Goal: Information Seeking & Learning: Check status

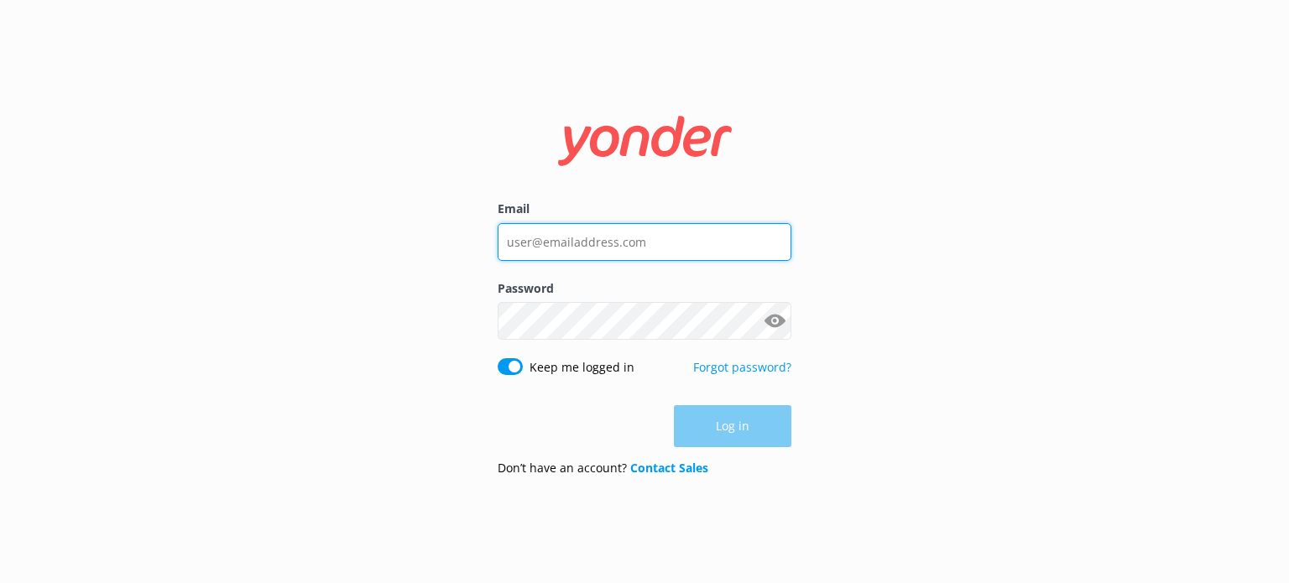
type input "[EMAIL_ADDRESS][DOMAIN_NAME]"
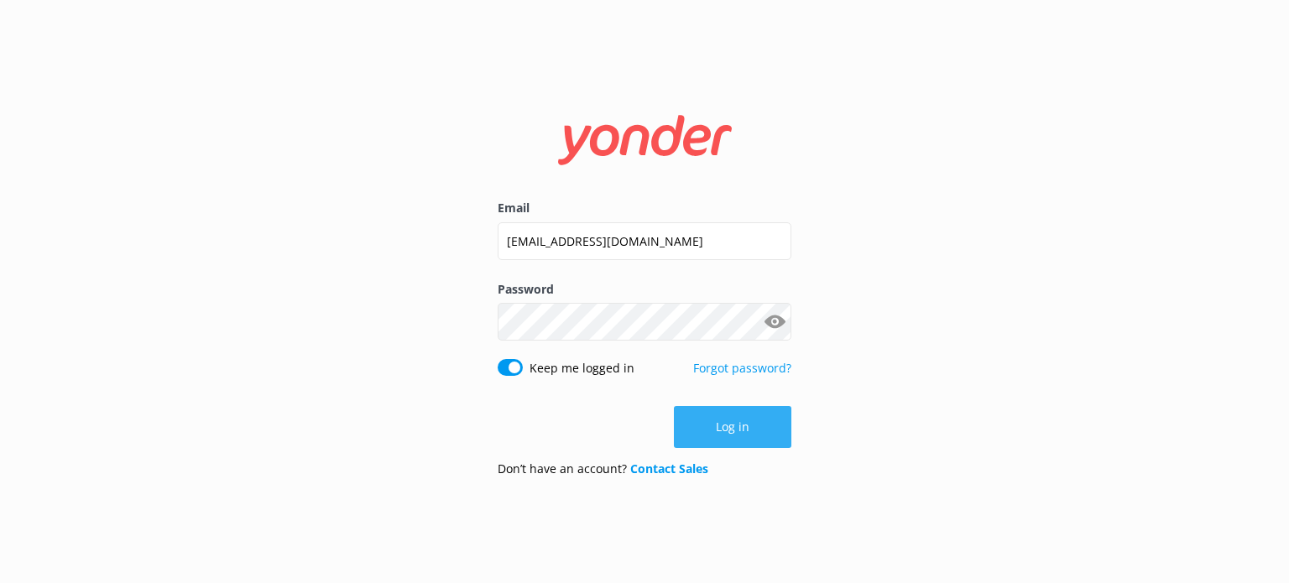
click at [720, 410] on button "Log in" at bounding box center [732, 427] width 117 height 42
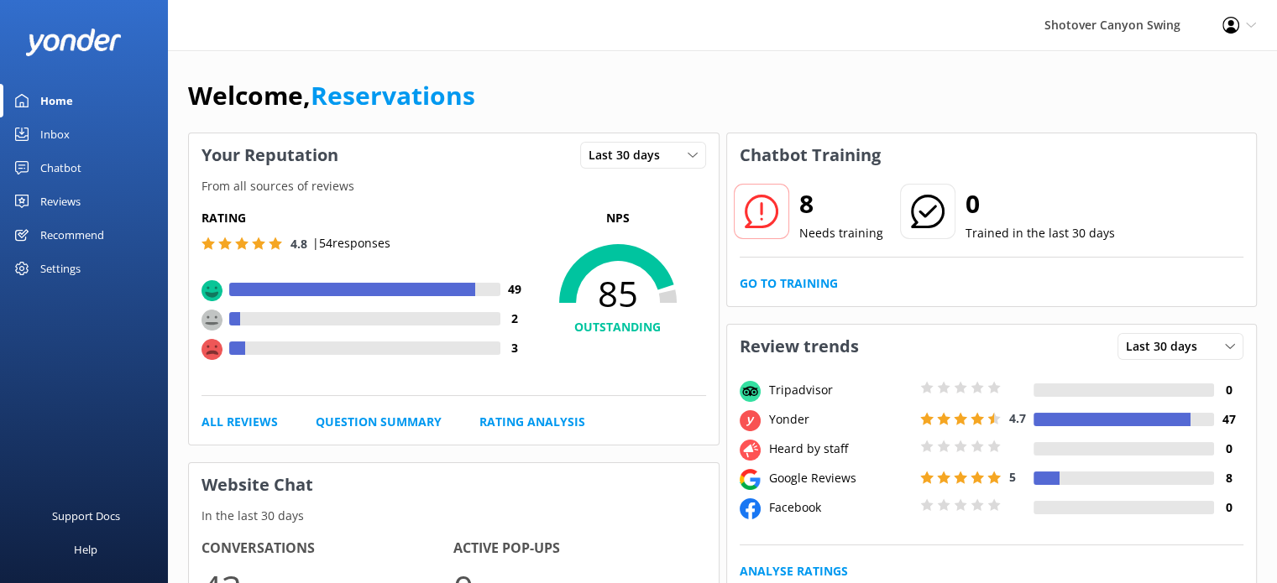
click at [64, 201] on div "Reviews" at bounding box center [60, 202] width 40 height 34
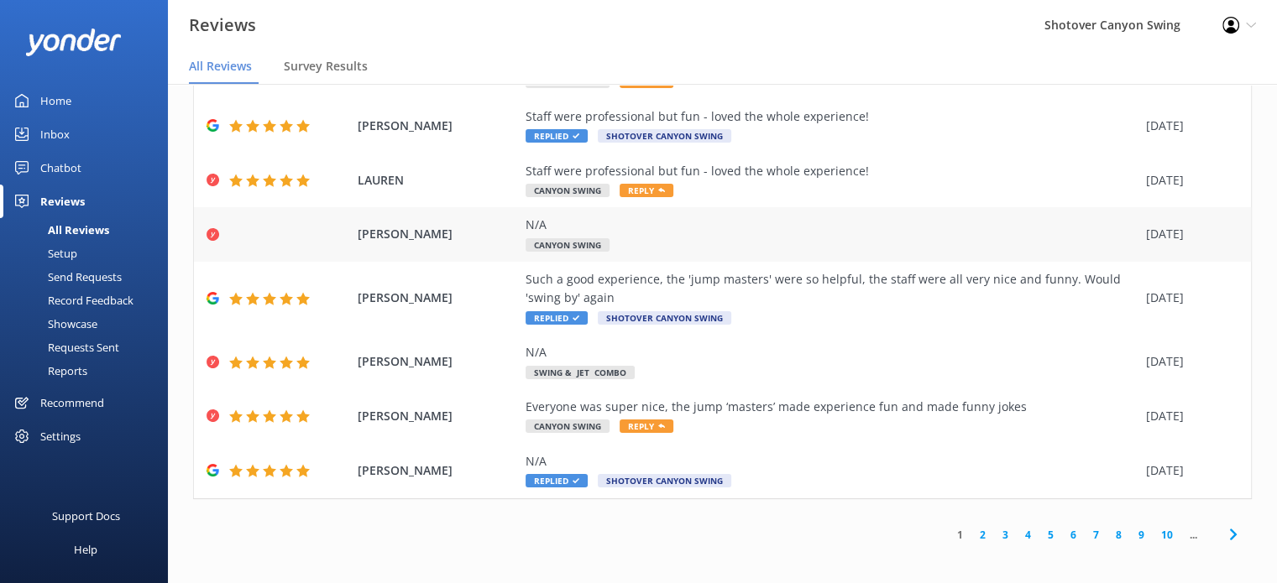
scroll to position [34, 0]
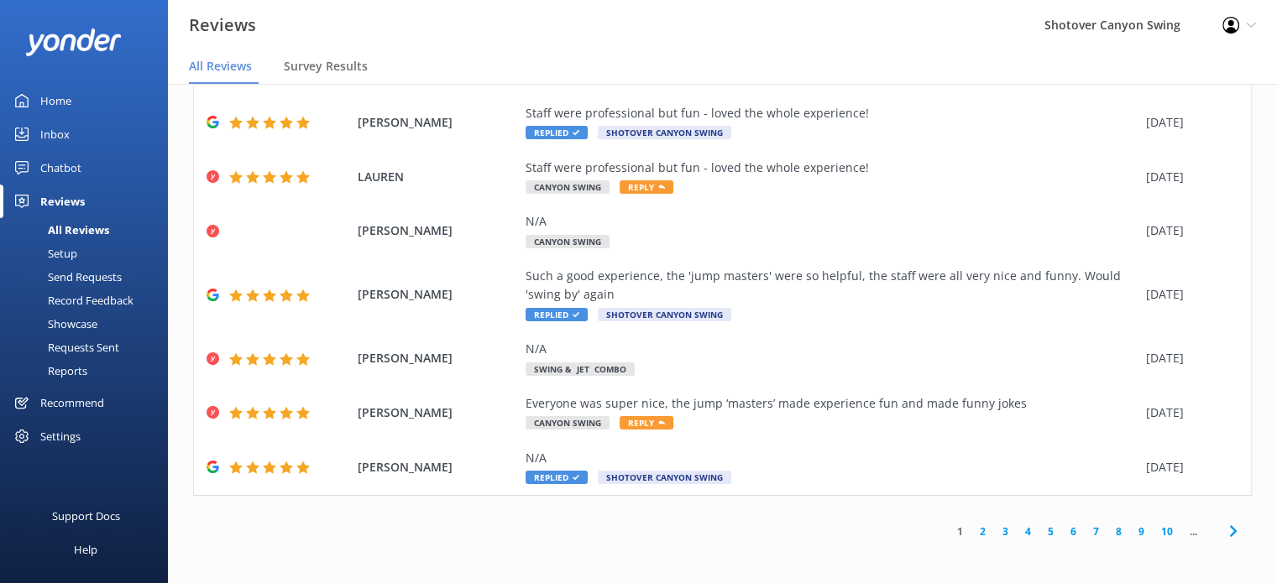
click at [971, 526] on link "2" at bounding box center [982, 532] width 23 height 16
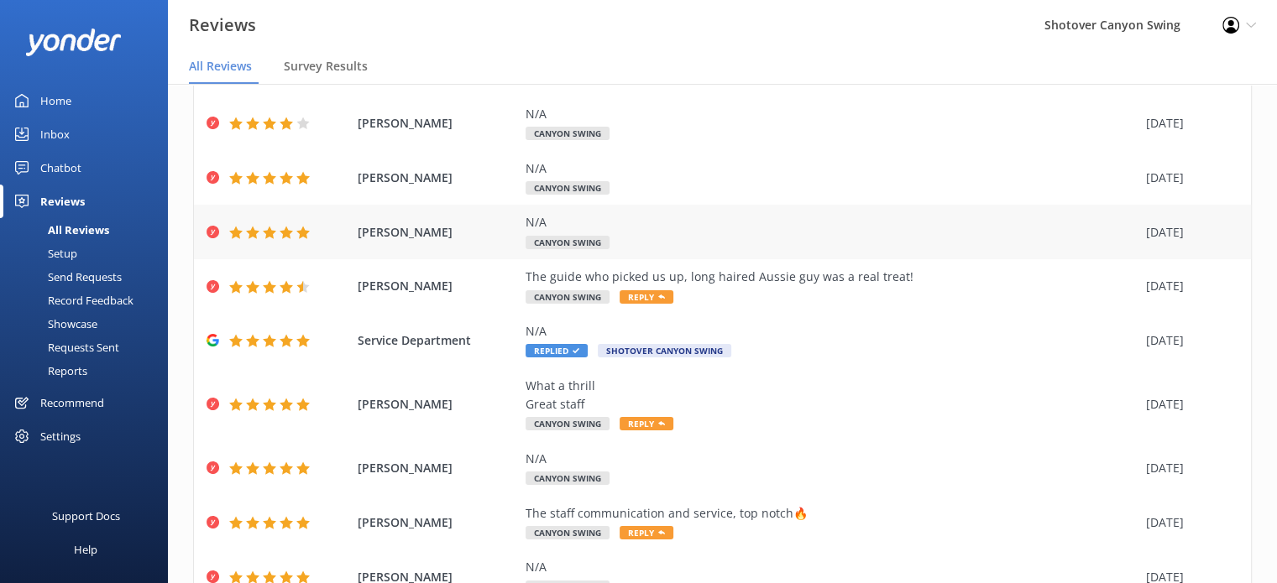
scroll to position [221, 0]
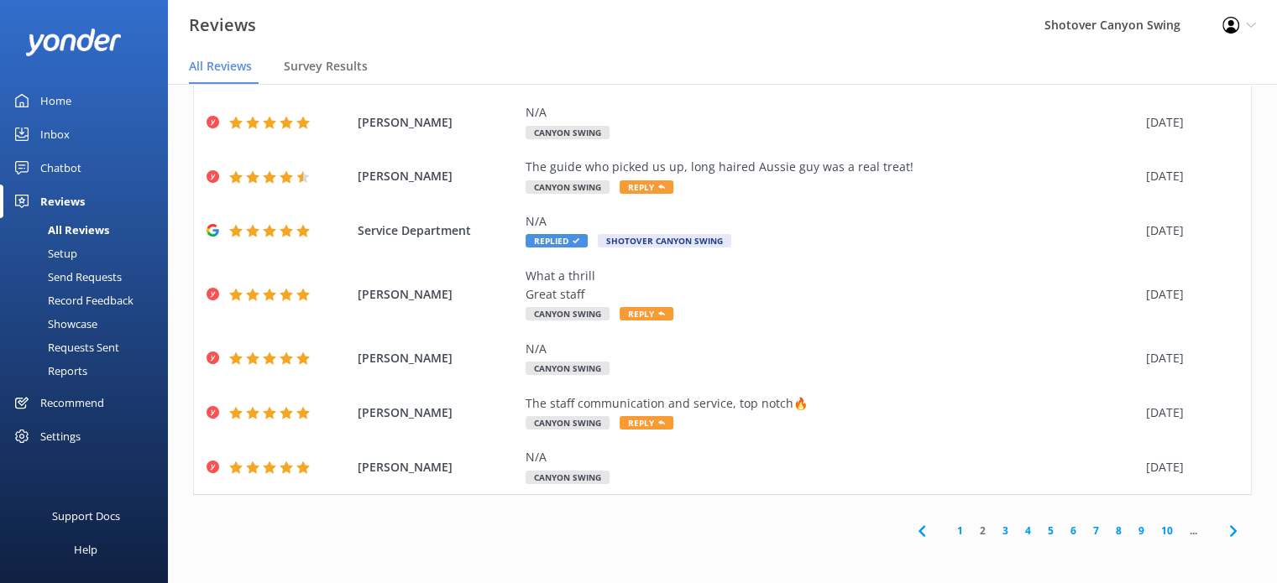
click at [998, 527] on link "3" at bounding box center [1005, 531] width 23 height 16
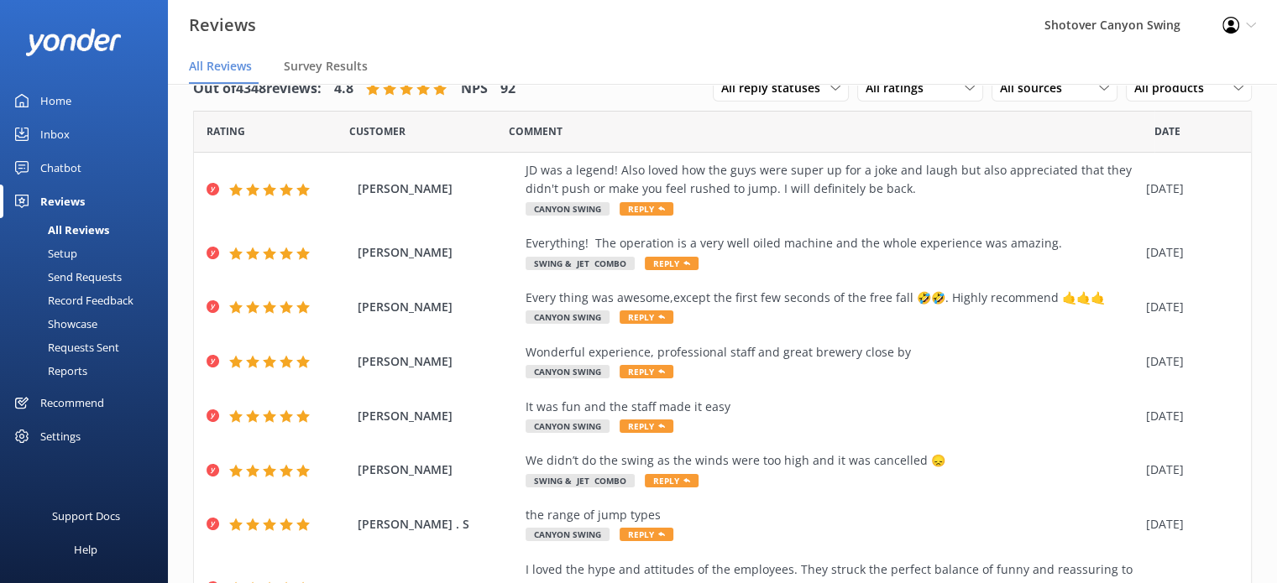
click at [52, 103] on div "Home" at bounding box center [55, 101] width 31 height 34
